Goal: Information Seeking & Learning: Learn about a topic

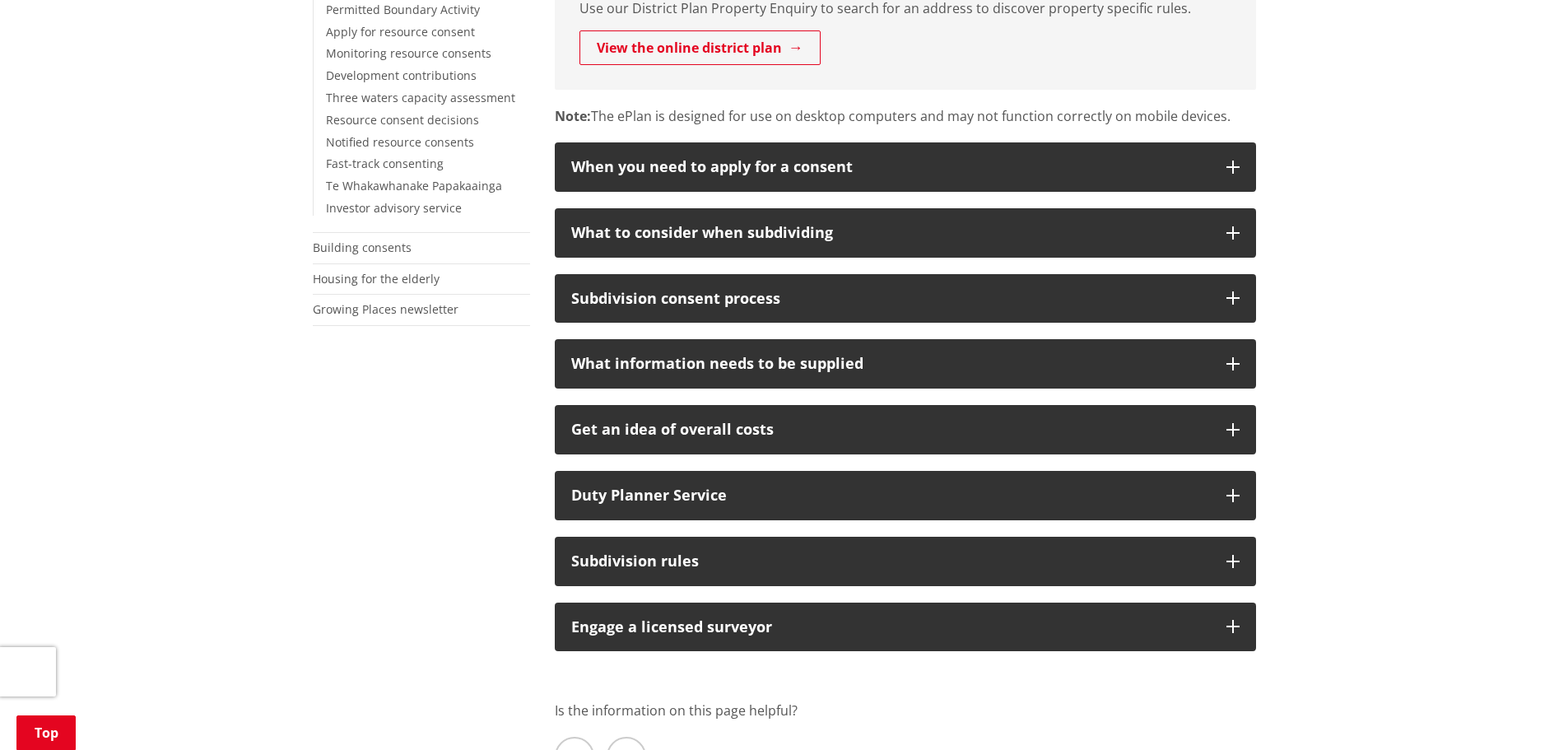
scroll to position [576, 0]
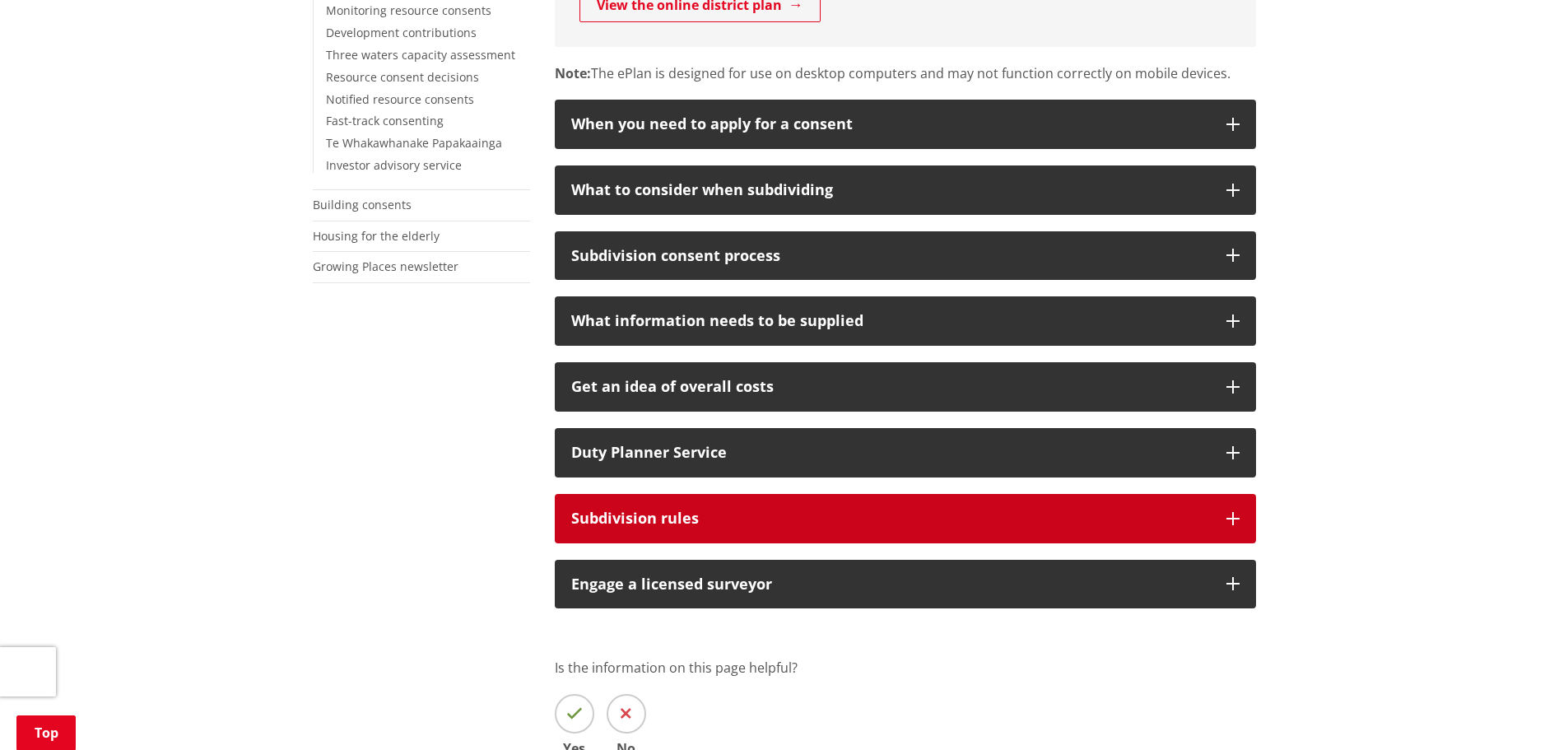
click at [1117, 514] on div "Subdivision rules" at bounding box center [890, 518] width 639 height 16
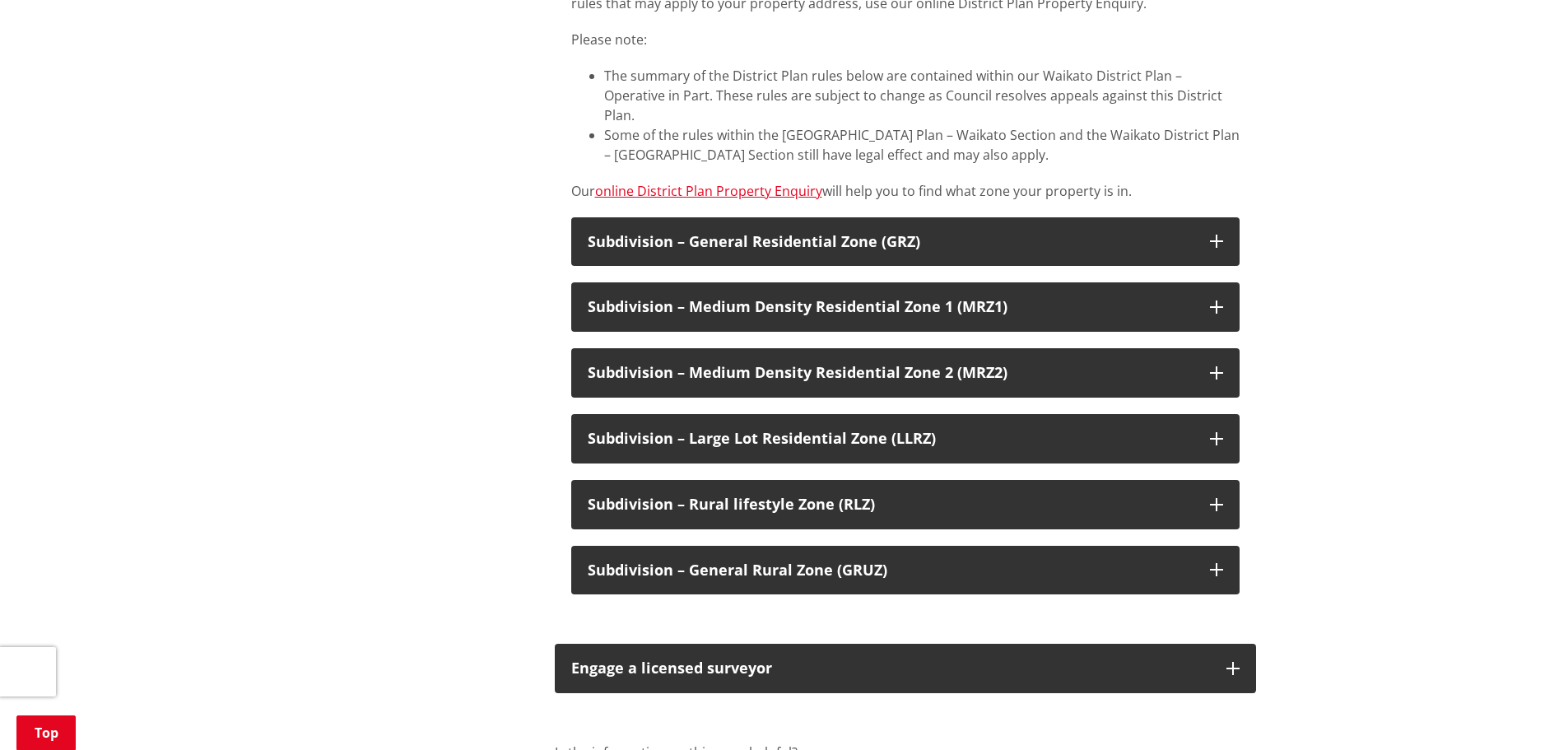
scroll to position [1235, 0]
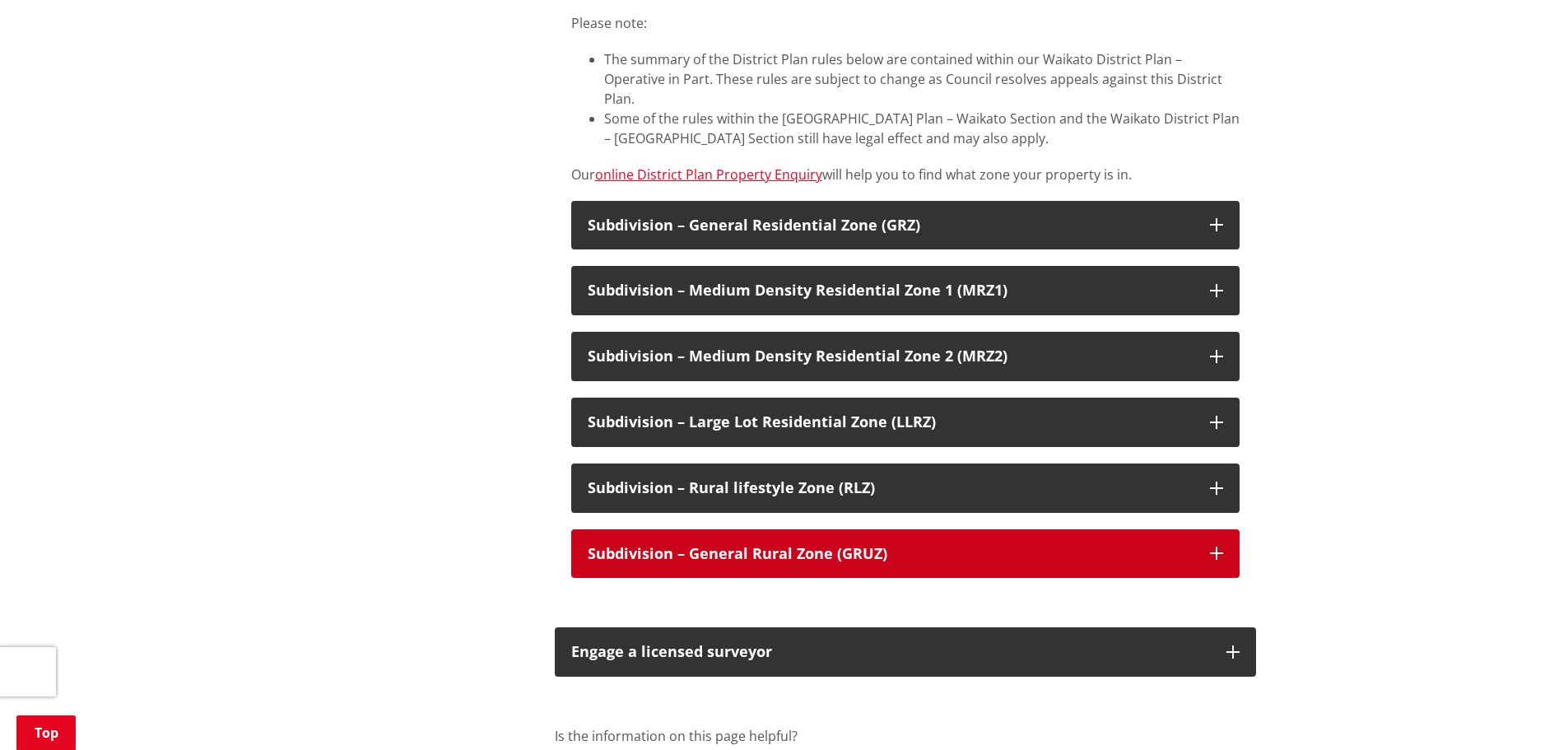
click at [964, 550] on button "Subdivision – General Rural Zone (GRUZ)​" at bounding box center [904, 554] width 668 height 49
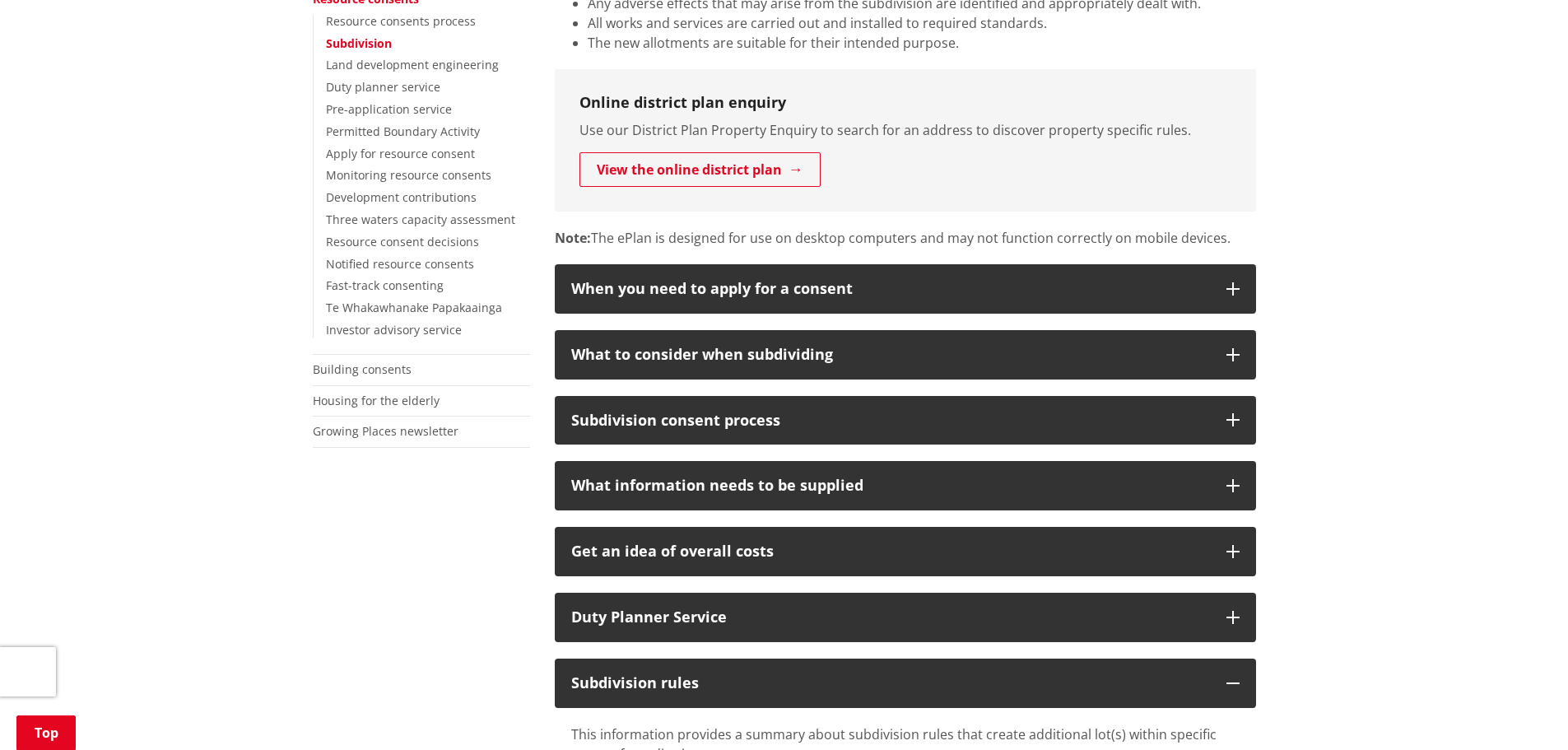
scroll to position [82, 0]
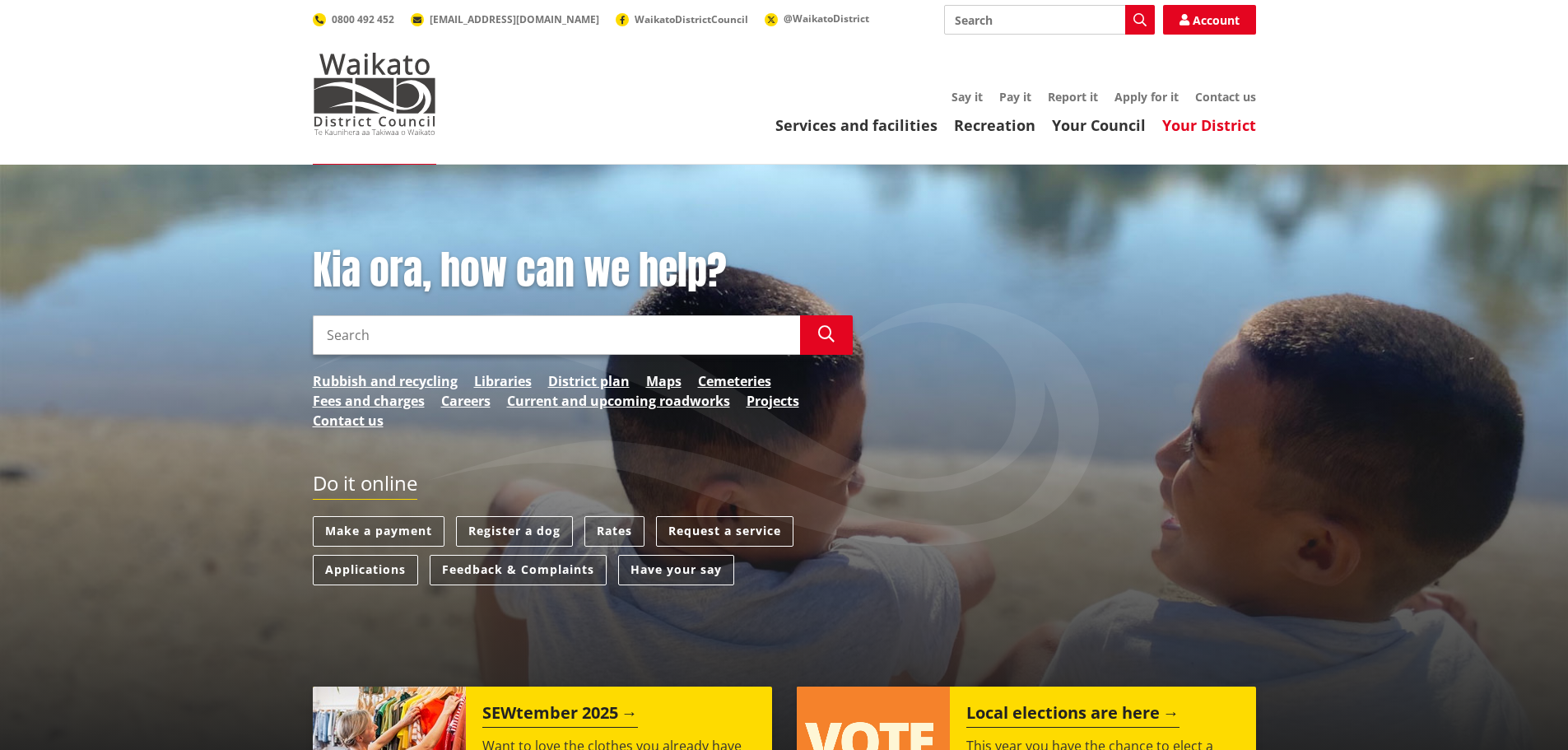
click at [1212, 119] on link "Your District" at bounding box center [1209, 125] width 94 height 20
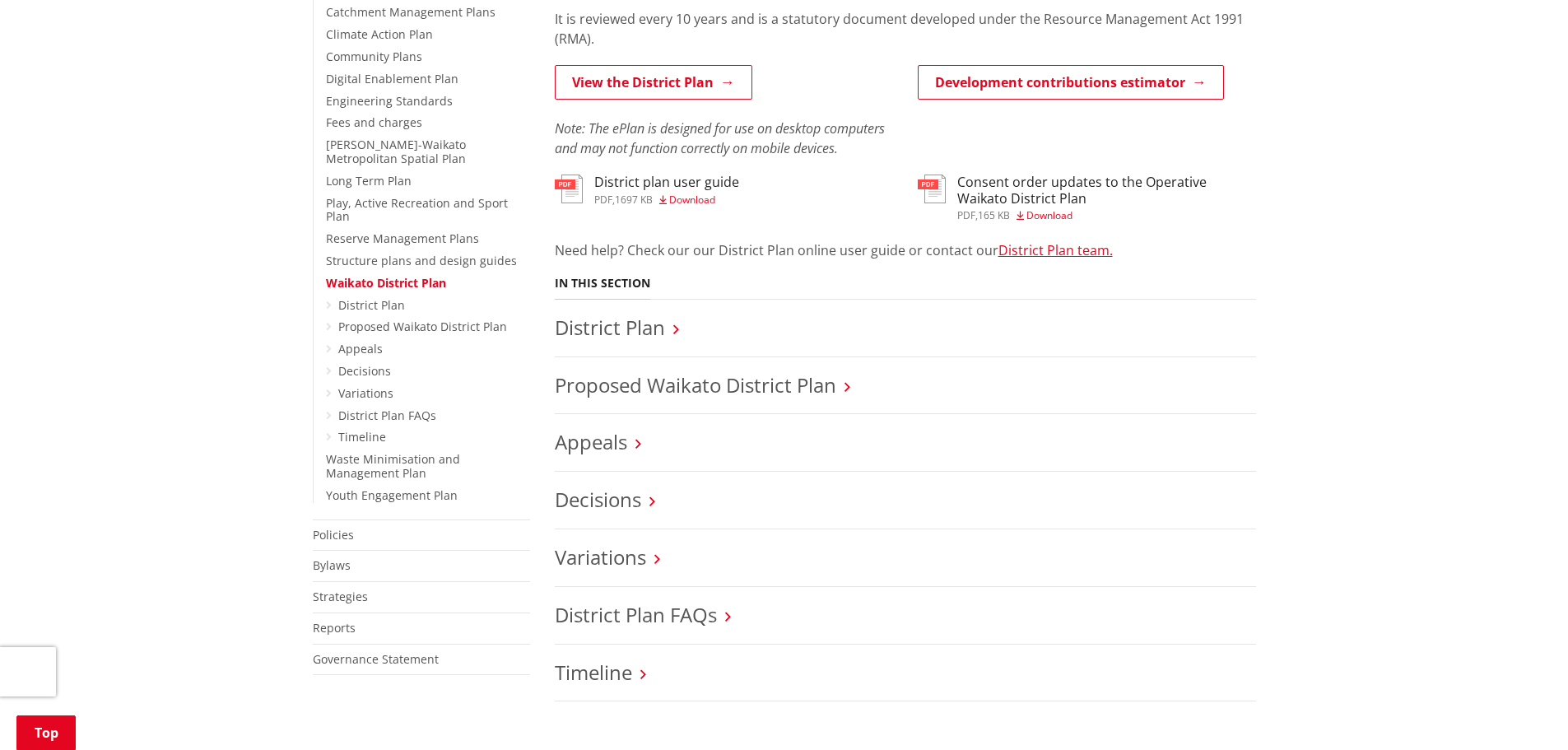
scroll to position [576, 0]
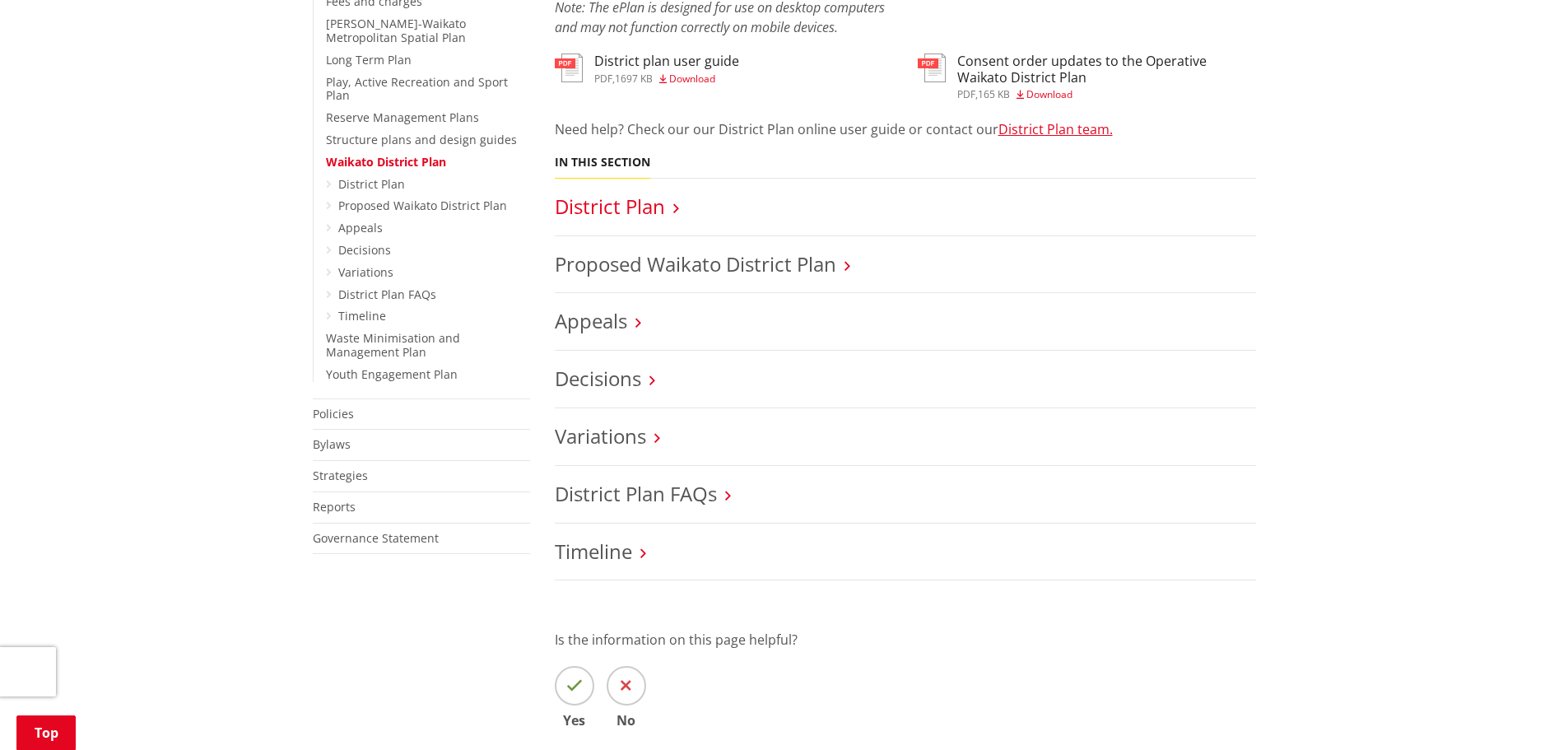
click at [605, 212] on link "District Plan" at bounding box center [610, 206] width 110 height 27
